Goal: Information Seeking & Learning: Learn about a topic

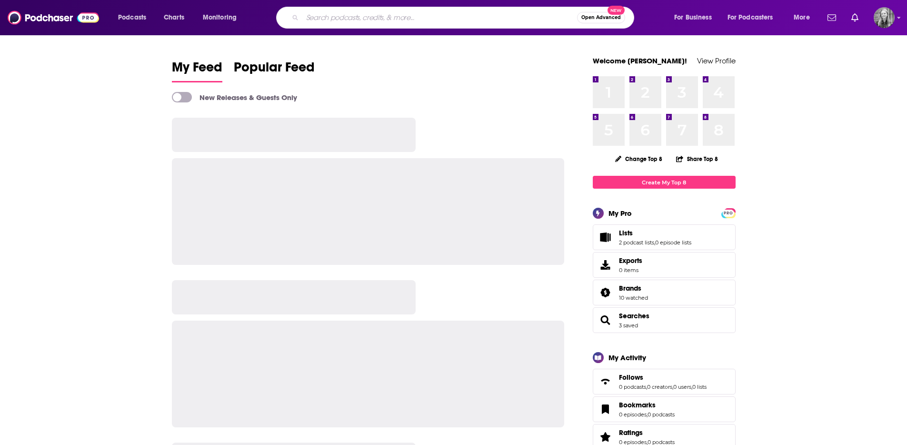
click at [380, 13] on input "Search podcasts, credits, & more..." at bounding box center [439, 17] width 275 height 15
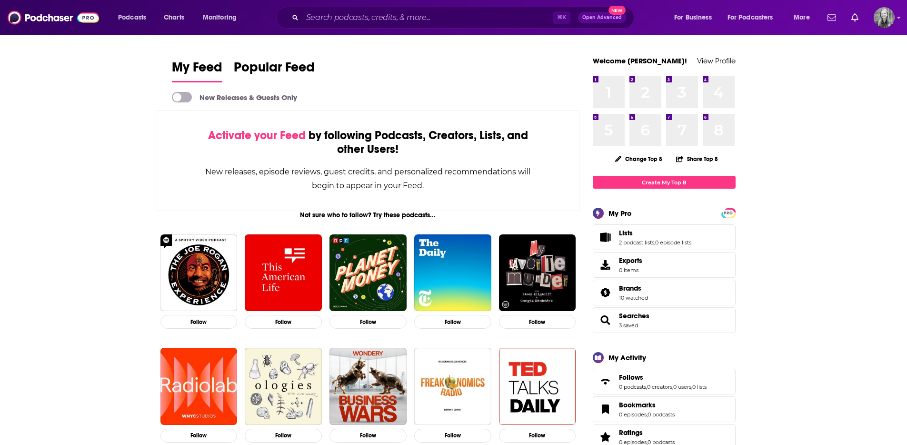
click at [182, 97] on span at bounding box center [182, 97] width 20 height 10
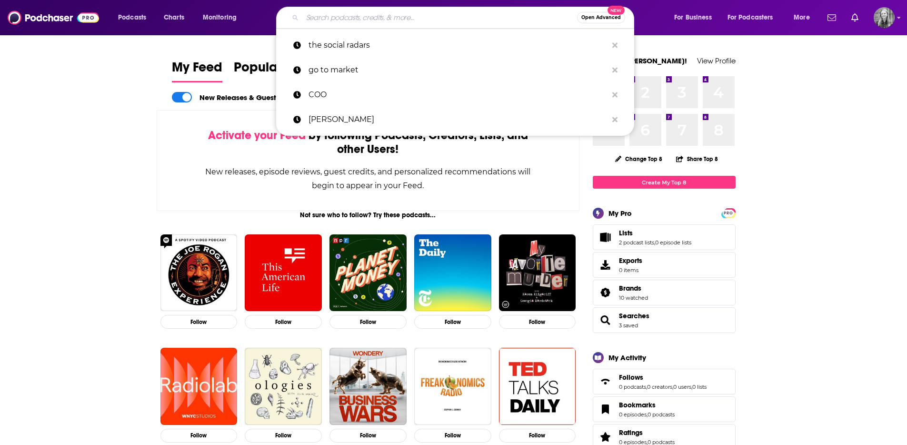
click at [362, 20] on input "Search podcasts, credits, & more..." at bounding box center [439, 17] width 275 height 15
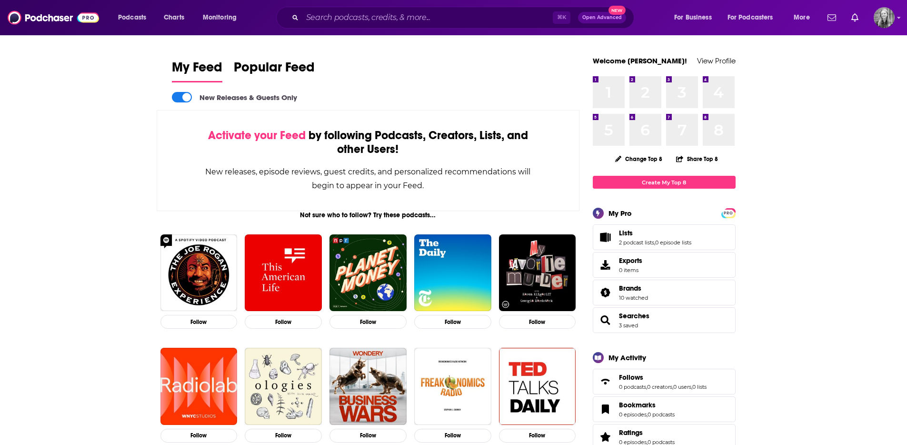
click at [177, 95] on span at bounding box center [182, 97] width 20 height 10
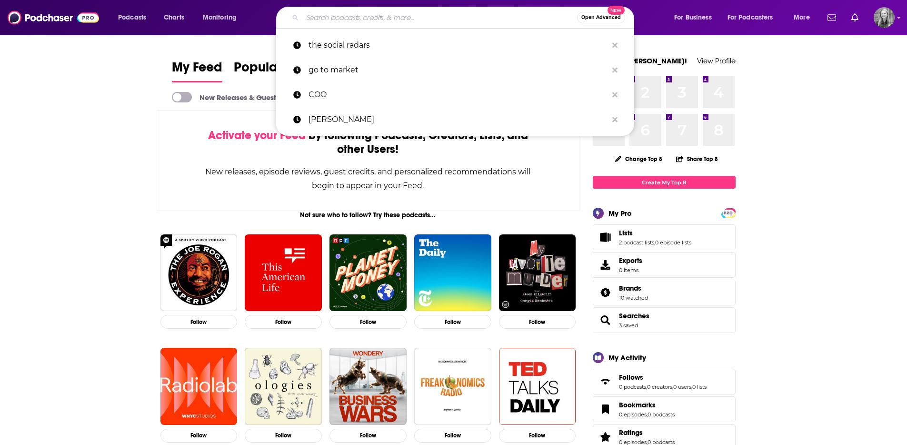
click at [347, 21] on input "Search podcasts, credits, & more..." at bounding box center [439, 17] width 275 height 15
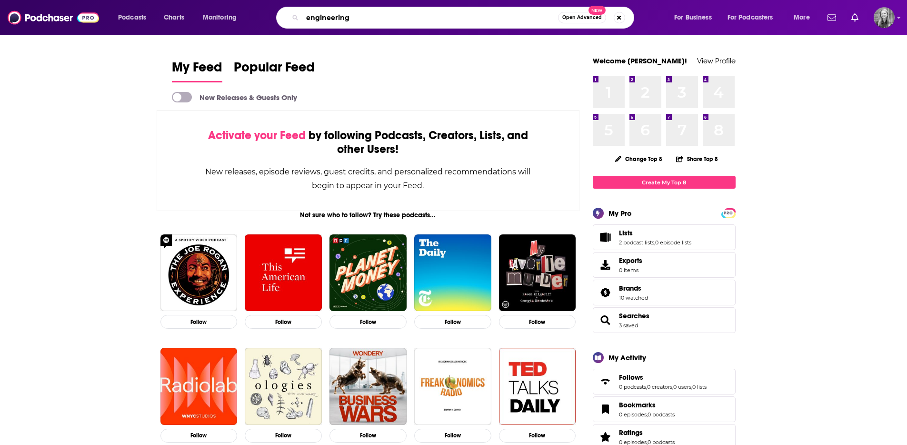
click at [347, 21] on input "engineering" at bounding box center [430, 17] width 256 height 15
type input "tech engineering"
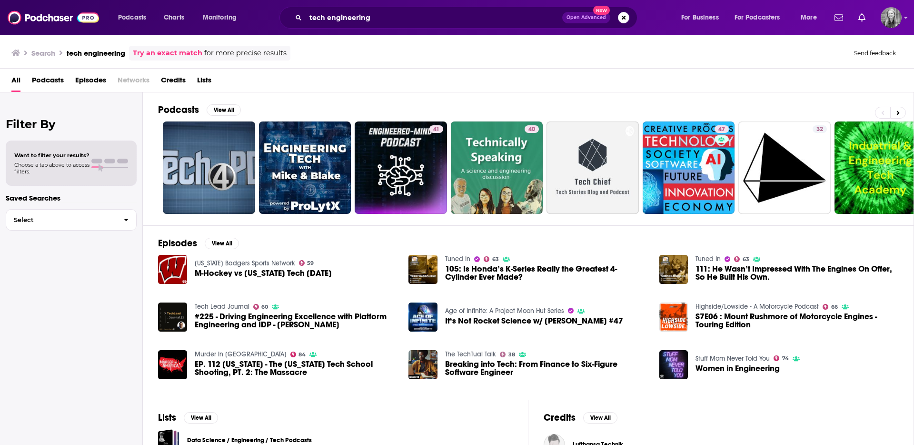
click at [44, 85] on span "Podcasts" at bounding box center [48, 82] width 32 height 20
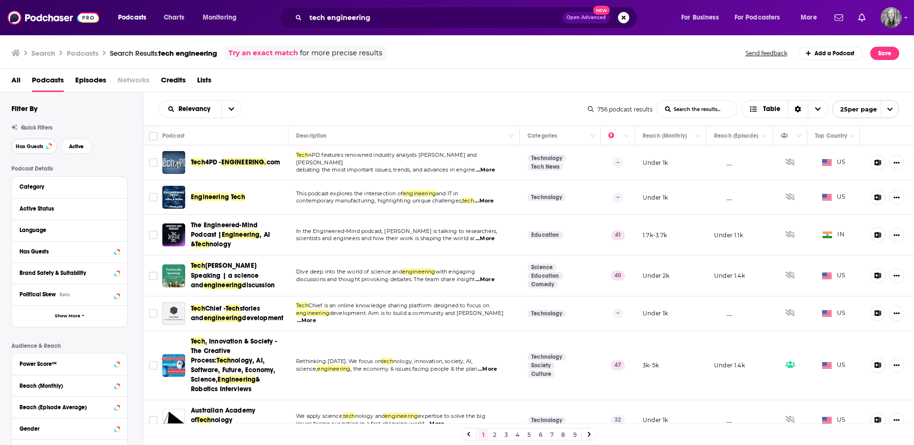
click at [33, 149] on span "Has Guests" at bounding box center [30, 146] width 28 height 5
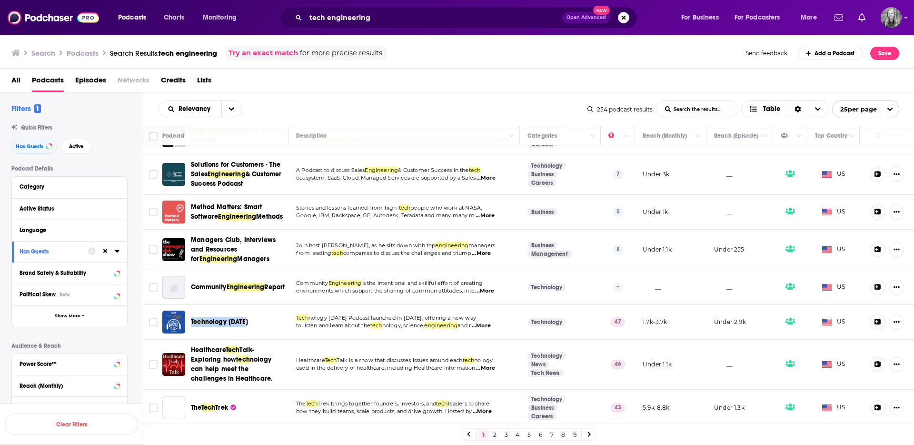
scroll to position [716, 0]
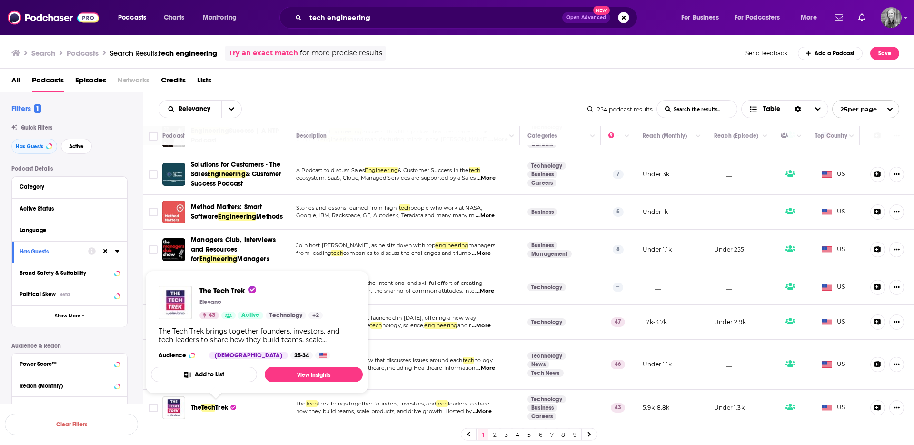
click at [380, 93] on div "Relevancy List Search Input Search the results... Table 254 podcast results Lis…" at bounding box center [529, 108] width 772 height 33
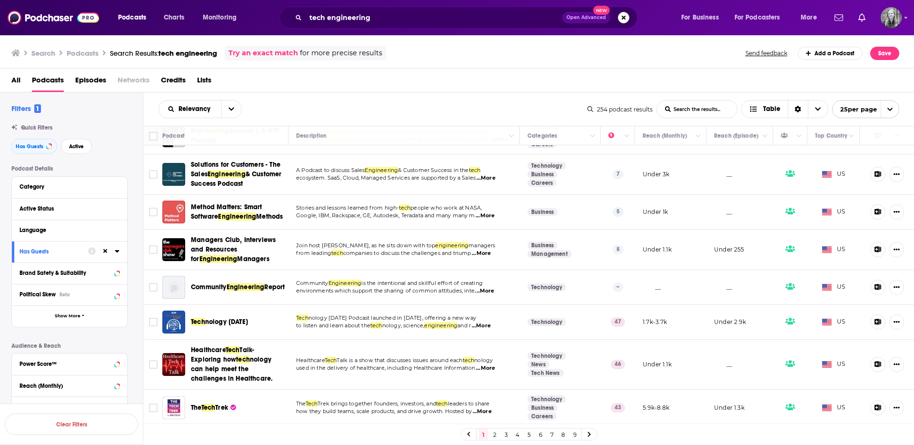
click at [490, 432] on link "2" at bounding box center [495, 434] width 10 height 11
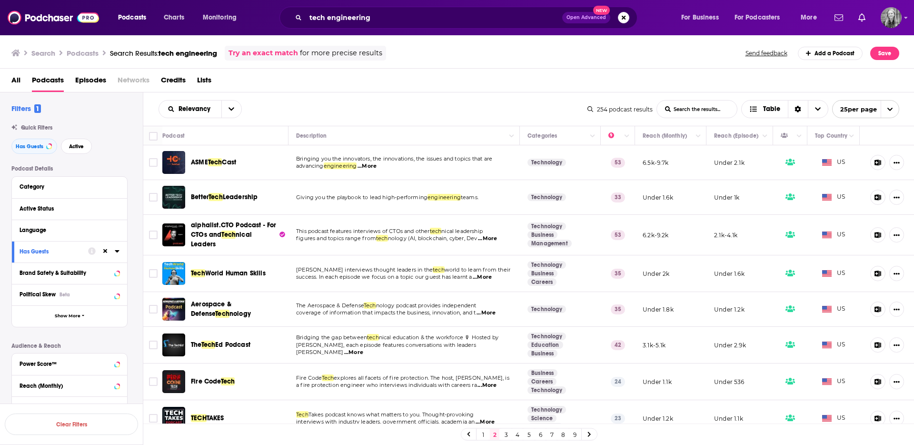
click at [390, 109] on div "Relevancy List Search Input Search the results... Table" at bounding box center [373, 109] width 429 height 18
click at [693, 138] on button "Column Actions" at bounding box center [698, 136] width 11 height 11
click at [643, 135] on div at bounding box center [457, 222] width 914 height 445
click at [650, 135] on button "Move" at bounding box center [670, 135] width 56 height 11
click at [229, 106] on icon "open menu" at bounding box center [232, 109] width 6 height 7
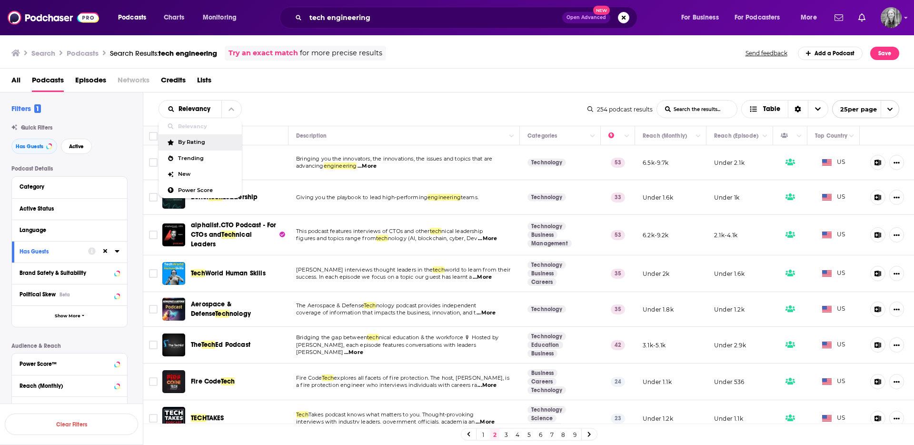
click at [386, 86] on div "All Podcasts Episodes Networks Credits Lists" at bounding box center [459, 82] width 896 height 20
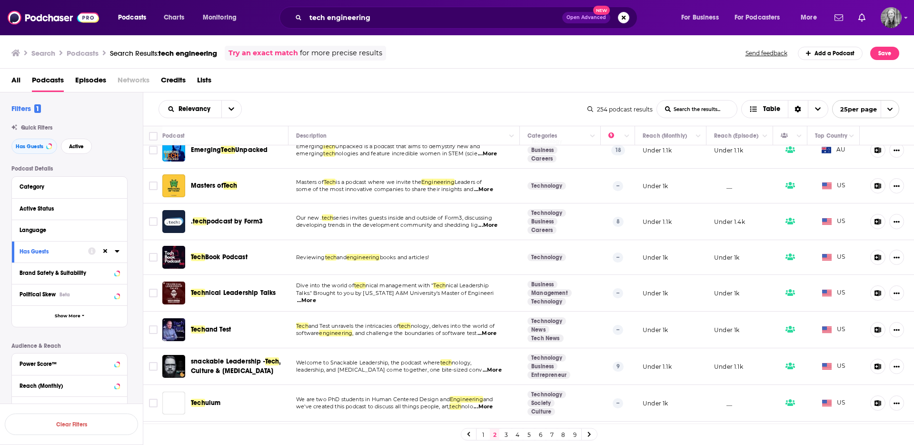
scroll to position [615, 0]
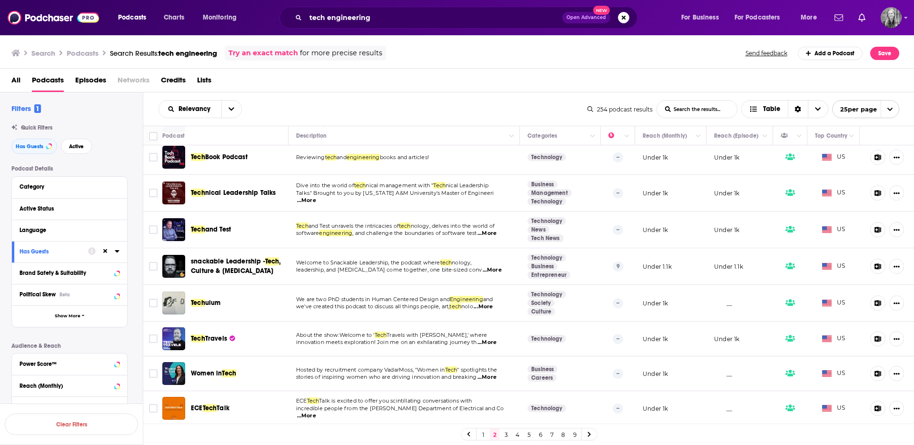
click at [502, 436] on link "3" at bounding box center [507, 434] width 10 height 11
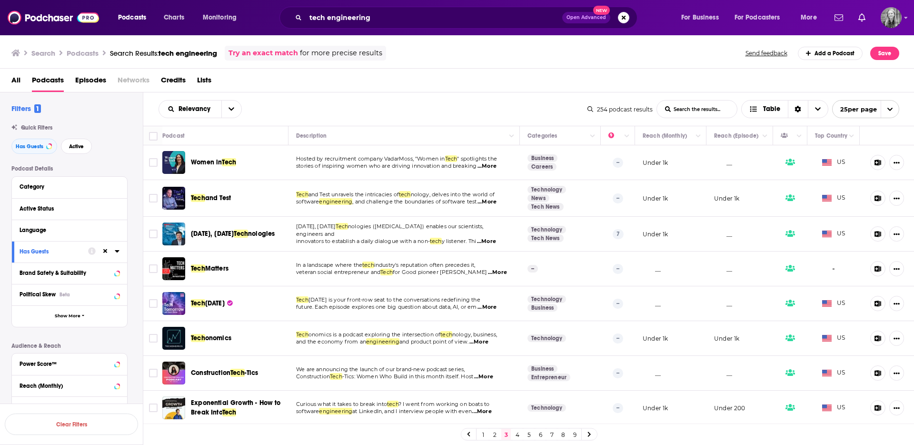
click at [497, 97] on div "Relevancy List Search Input Search the results... Table 254 podcast results Lis…" at bounding box center [529, 108] width 772 height 33
click at [500, 108] on div "Relevancy List Search Input Search the results... Table" at bounding box center [373, 109] width 429 height 18
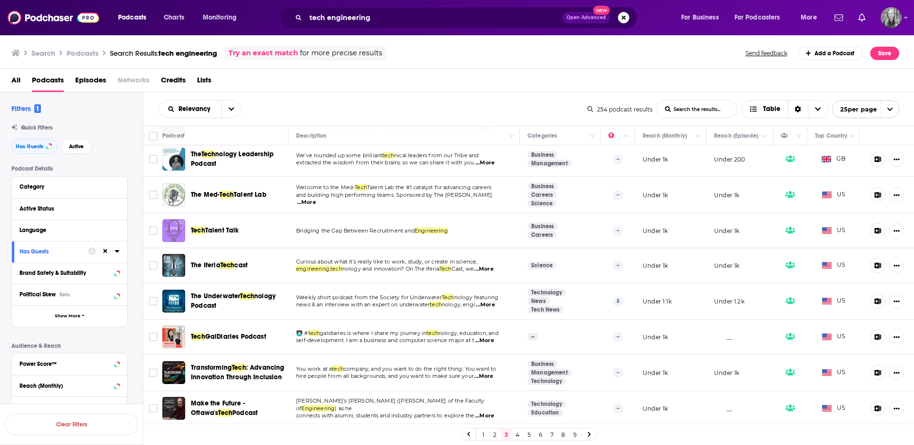
scroll to position [608, 0]
click at [519, 435] on link "4" at bounding box center [518, 434] width 10 height 11
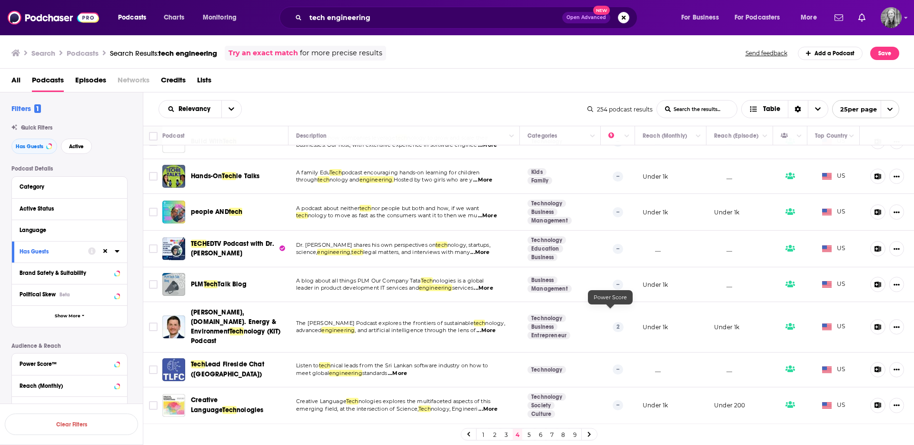
scroll to position [612, 0]
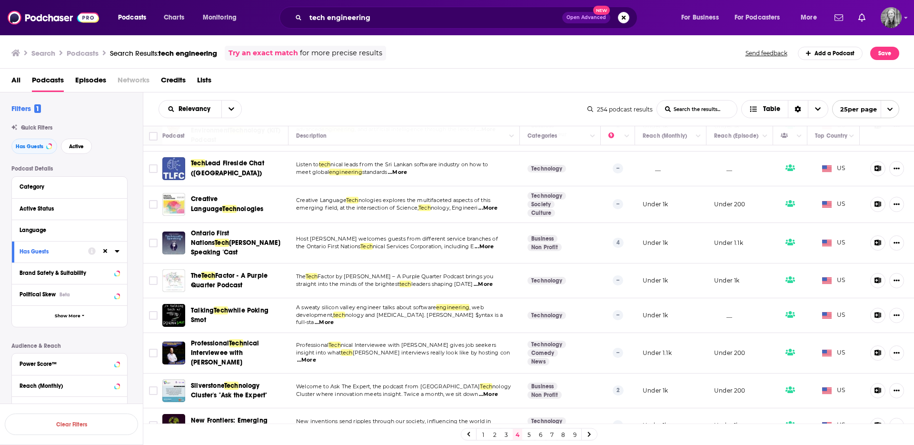
click at [43, 81] on span "Podcasts" at bounding box center [48, 82] width 32 height 20
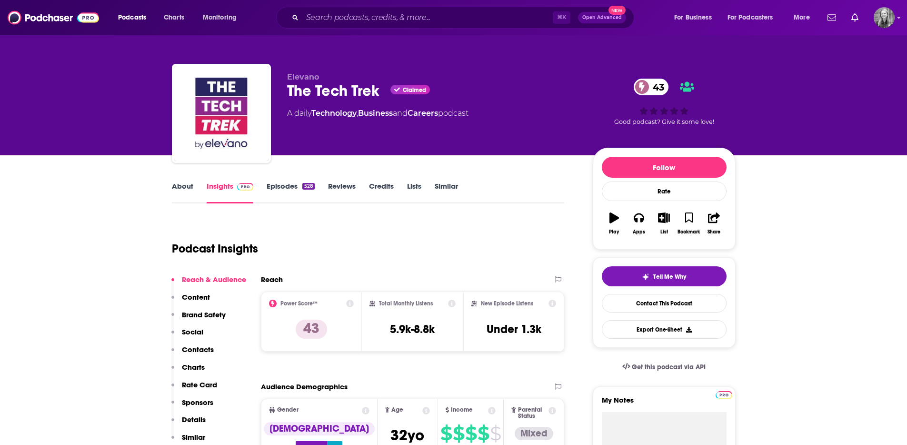
click at [480, 227] on div "Podcast Insights" at bounding box center [364, 243] width 385 height 49
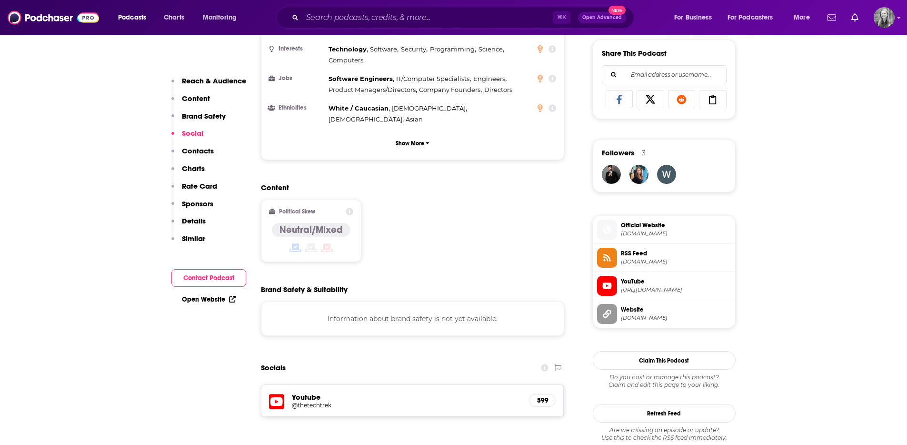
scroll to position [554, 0]
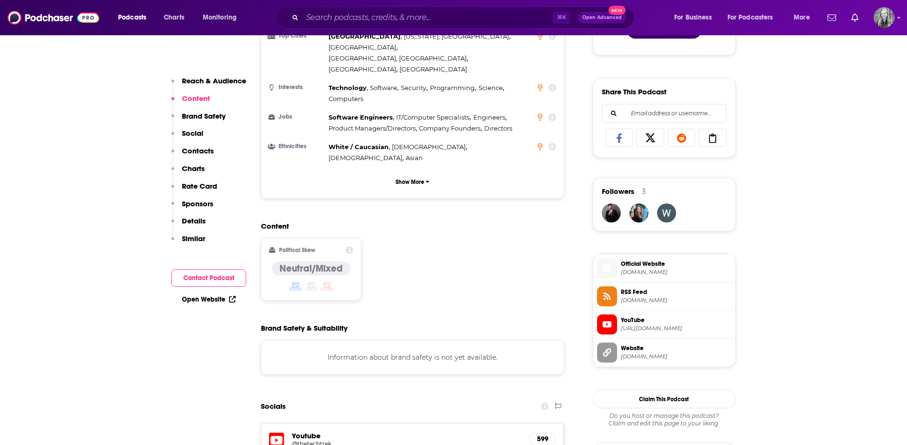
click at [451, 244] on div "Content Political Skew Neutral/Mixed" at bounding box center [413, 264] width 304 height 87
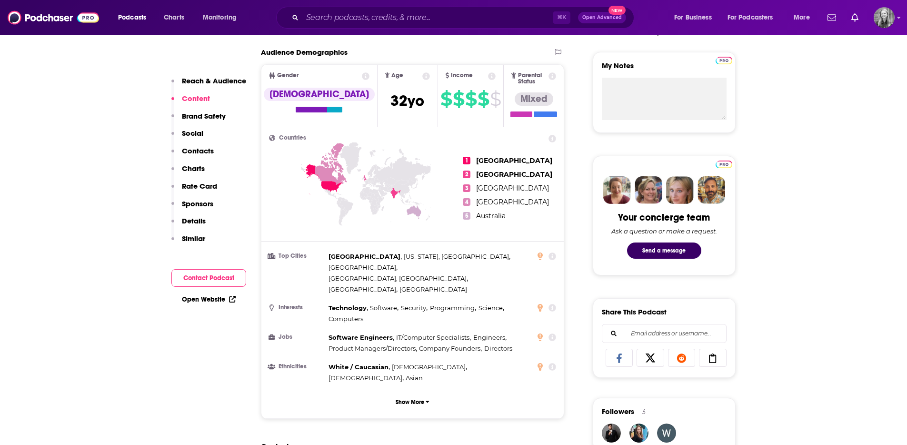
scroll to position [180, 0]
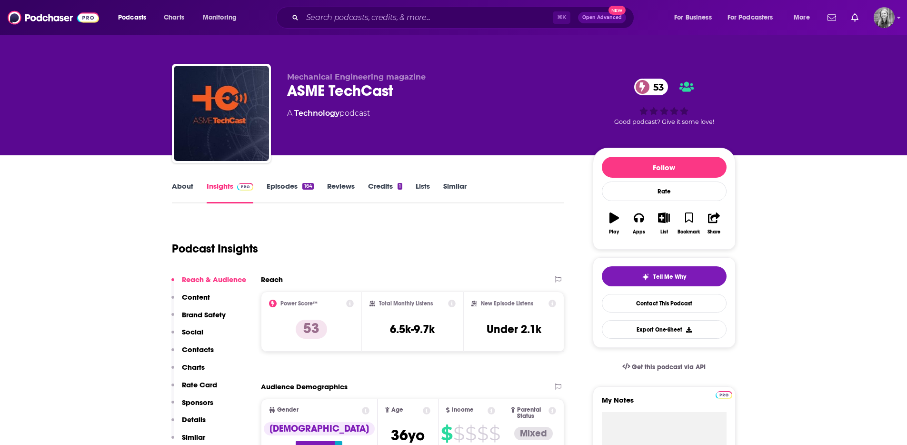
click at [372, 182] on link "Credits 1" at bounding box center [385, 192] width 34 height 22
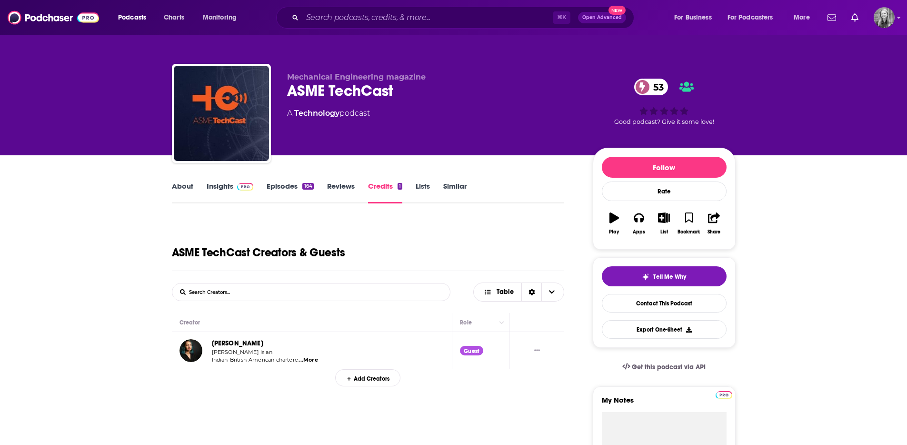
click at [278, 187] on link "Episodes 164" at bounding box center [290, 192] width 47 height 22
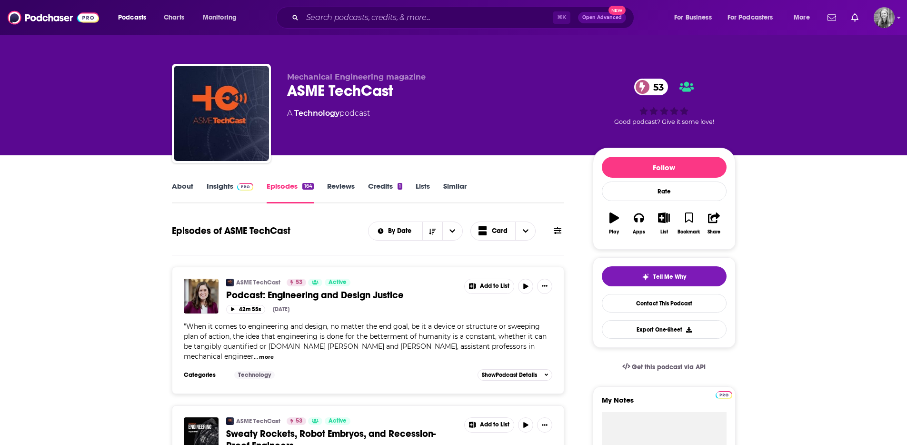
click at [274, 353] on button "more" at bounding box center [266, 357] width 15 height 8
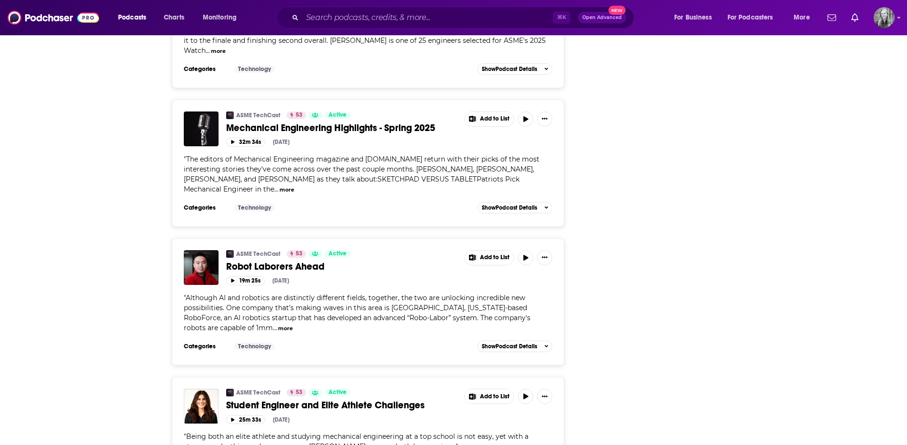
scroll to position [1641, 0]
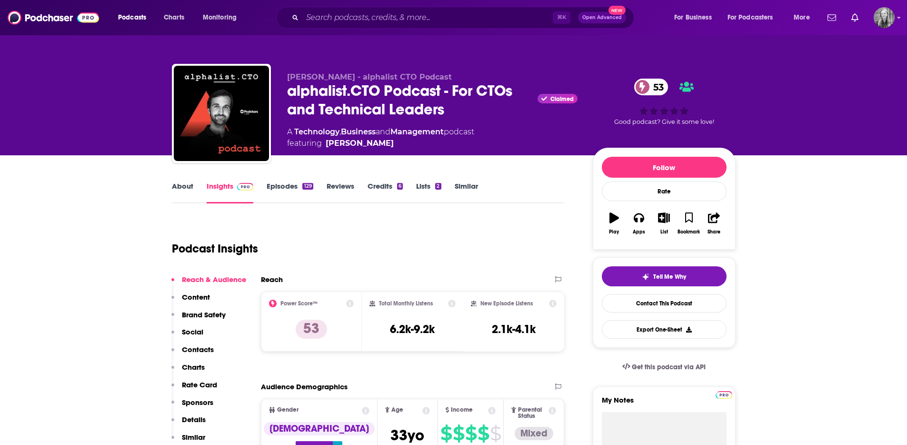
click at [411, 236] on div "Podcast Insights" at bounding box center [364, 243] width 385 height 49
